Goal: Transaction & Acquisition: Obtain resource

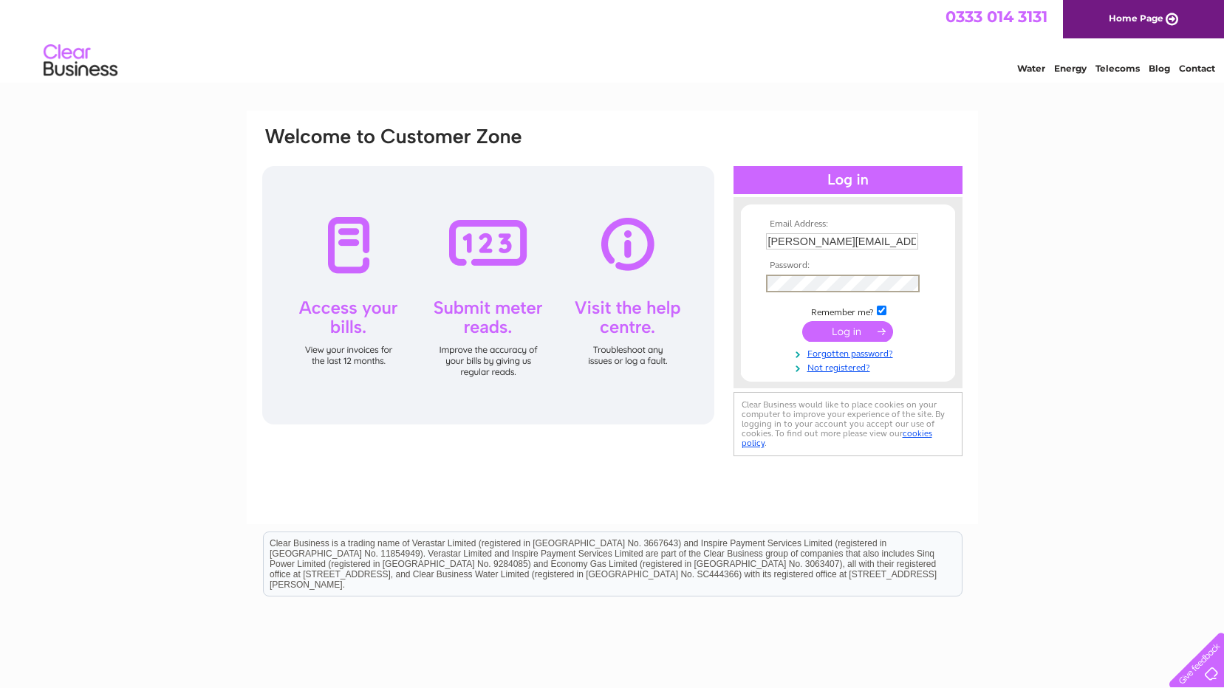
click at [802, 321] on input "submit" at bounding box center [847, 331] width 91 height 21
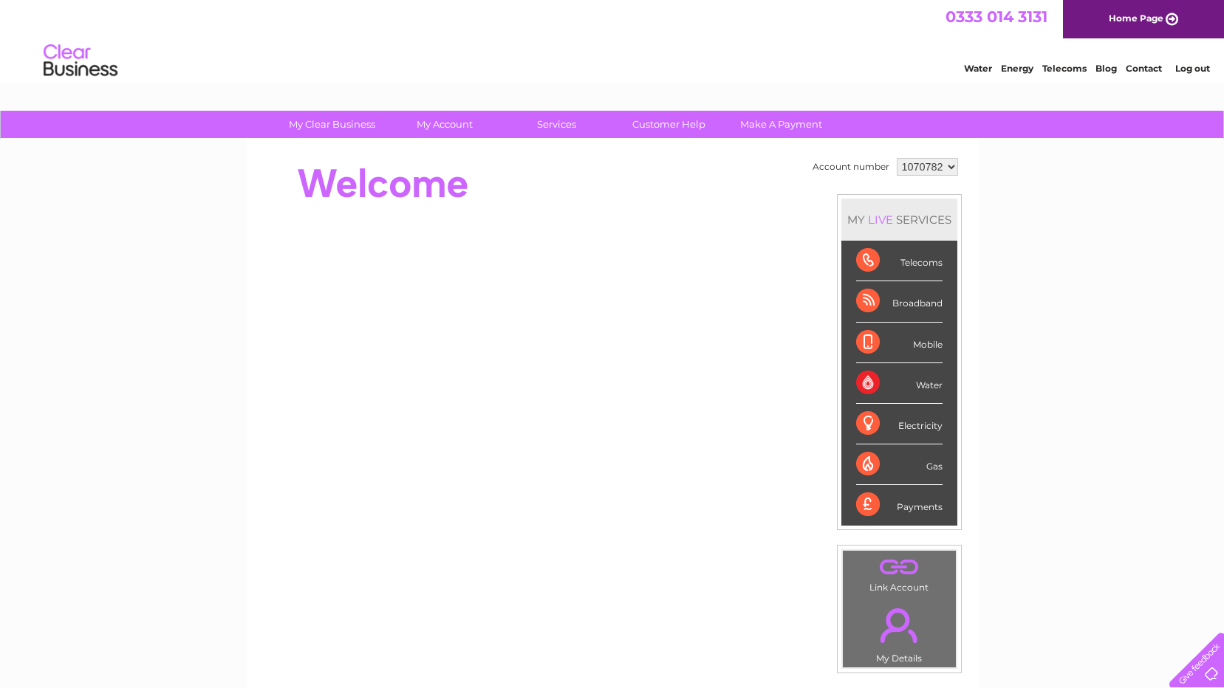
click at [941, 163] on select "1070782 1070784" at bounding box center [926, 167] width 61 height 18
select select "1070784"
click at [896, 158] on select "1070782 1070784" at bounding box center [926, 167] width 61 height 18
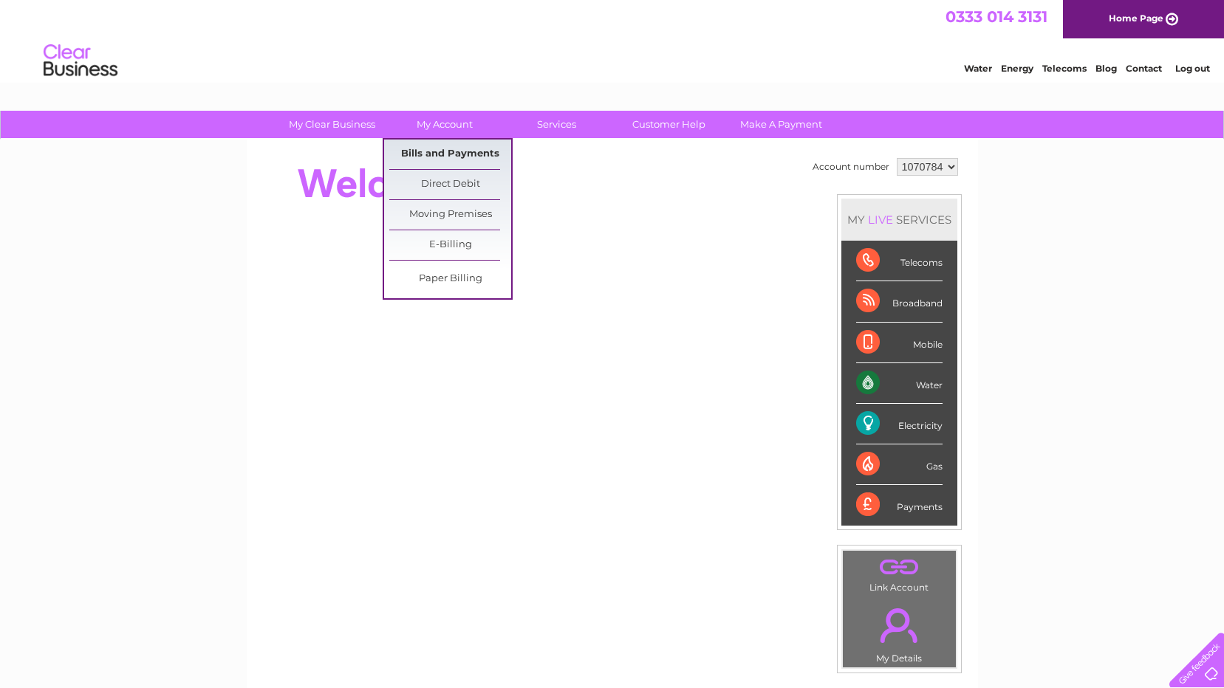
click at [447, 154] on link "Bills and Payments" at bounding box center [450, 155] width 122 height 30
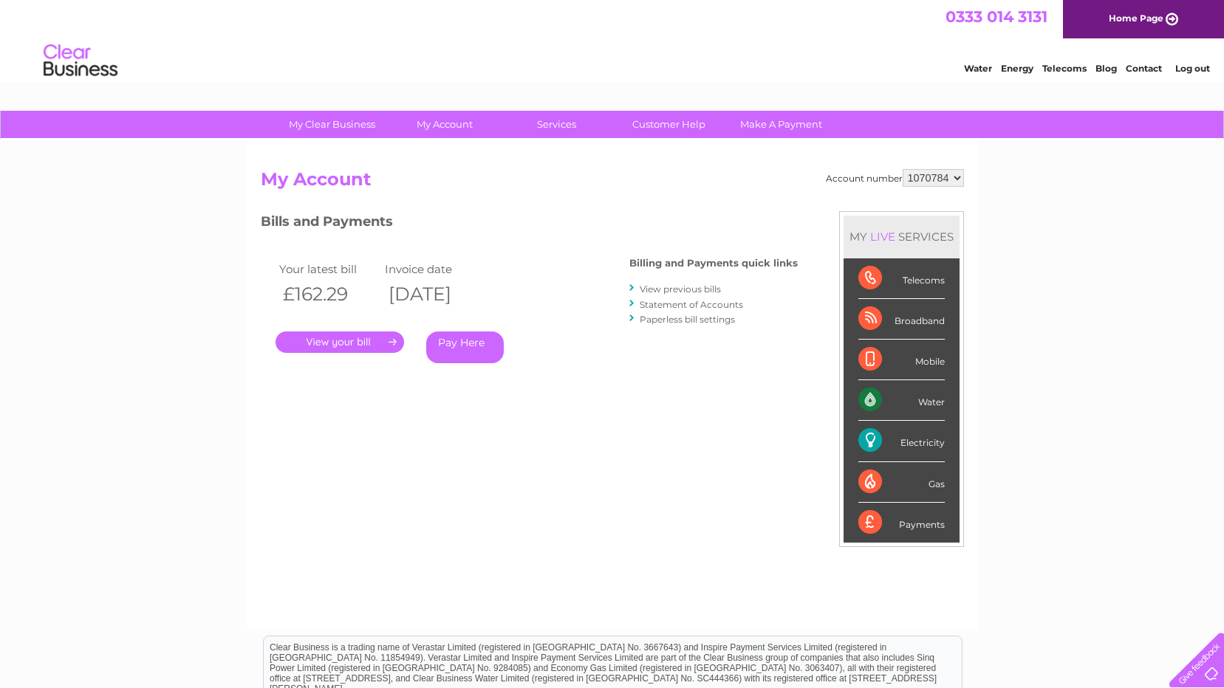
click at [337, 335] on link "." at bounding box center [339, 342] width 128 height 21
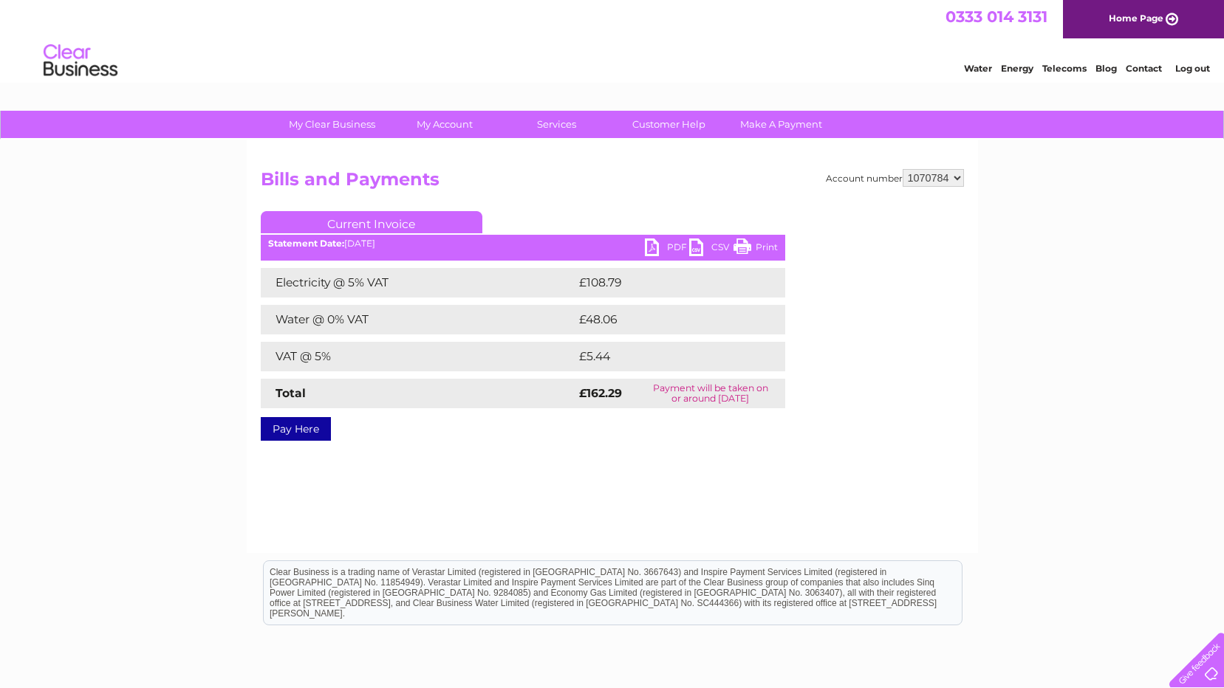
click at [660, 250] on link "PDF" at bounding box center [667, 249] width 44 height 21
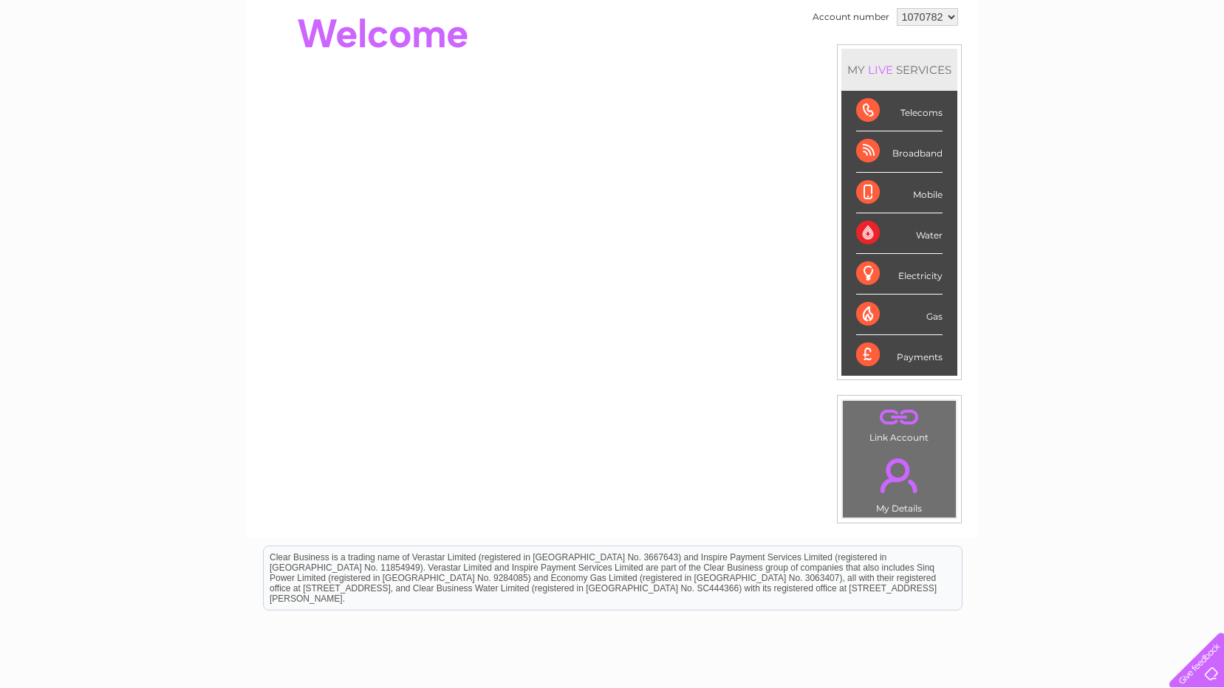
scroll to position [42, 0]
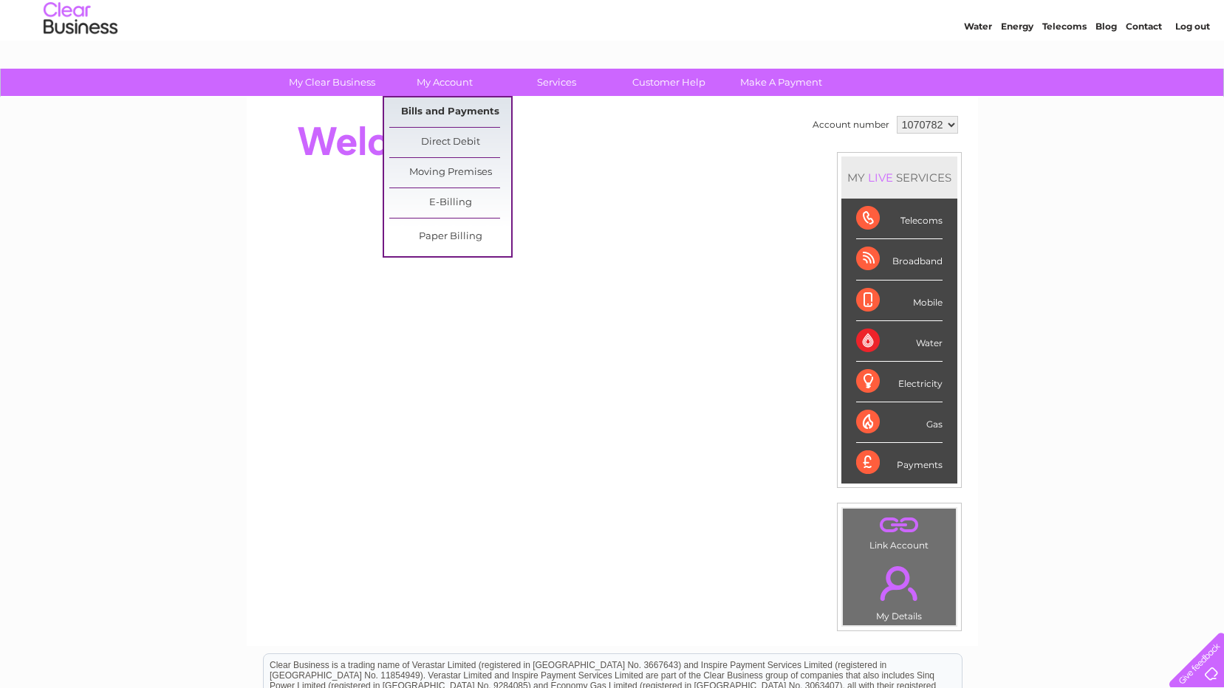
click at [443, 102] on link "Bills and Payments" at bounding box center [450, 112] width 122 height 30
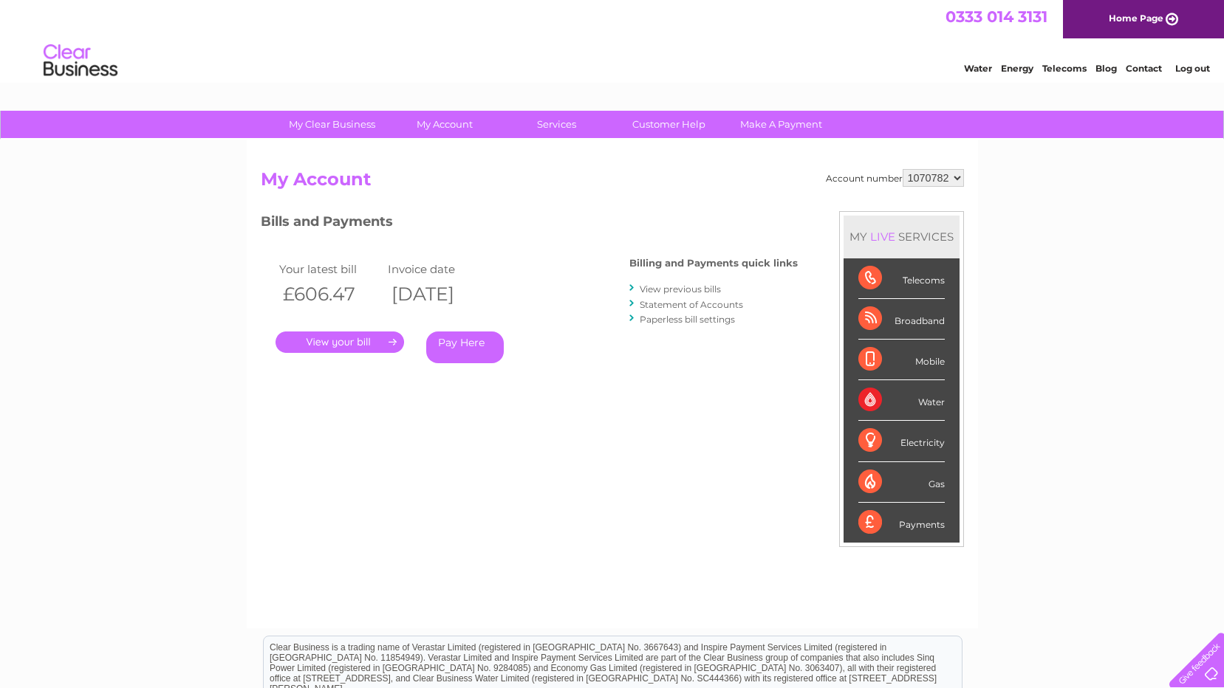
click at [936, 174] on select "1070782 1070784" at bounding box center [932, 178] width 61 height 18
select select "1070784"
click at [902, 169] on select "1070782 1070784" at bounding box center [932, 178] width 61 height 18
